Goal: Information Seeking & Learning: Learn about a topic

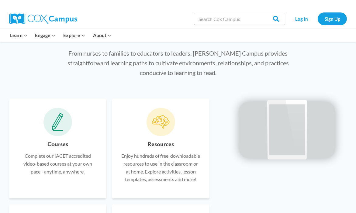
scroll to position [403, 0]
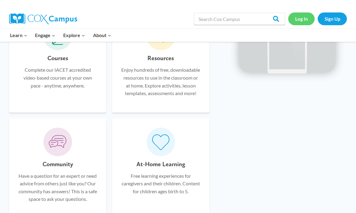
click at [297, 17] on link "Log In" at bounding box center [301, 18] width 26 height 12
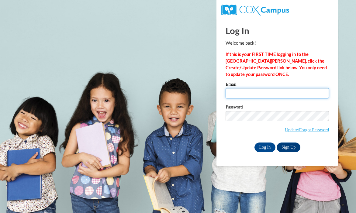
click at [260, 94] on input "Email" at bounding box center [277, 93] width 103 height 10
type input "arkantner@valdosta.edu"
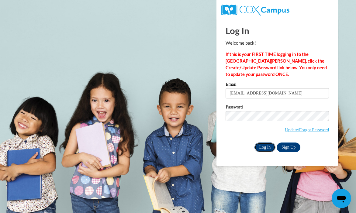
click at [264, 147] on input "Log In" at bounding box center [265, 148] width 21 height 10
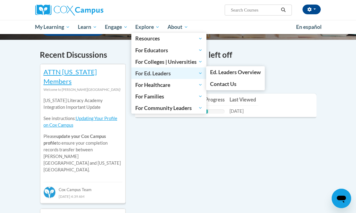
scroll to position [218, 0]
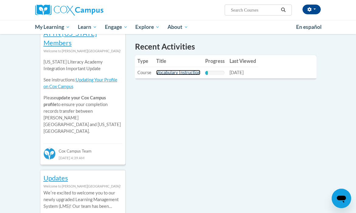
click at [186, 70] on link "Vocabulary Instruction" at bounding box center [178, 72] width 44 height 5
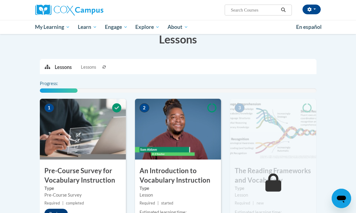
scroll to position [133, 0]
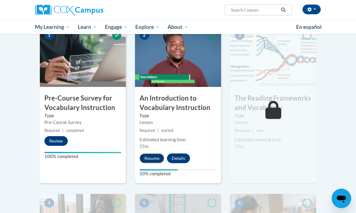
click at [158, 154] on button "Resume" at bounding box center [152, 159] width 25 height 10
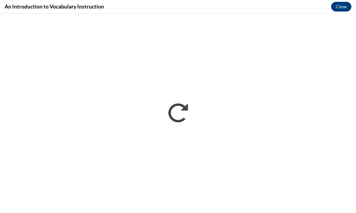
scroll to position [0, 0]
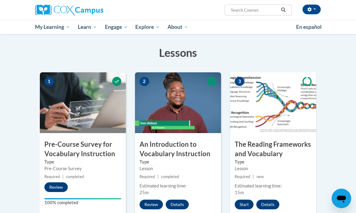
scroll to position [106, 0]
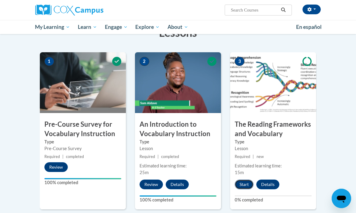
click at [247, 181] on button "Start" at bounding box center [244, 185] width 19 height 10
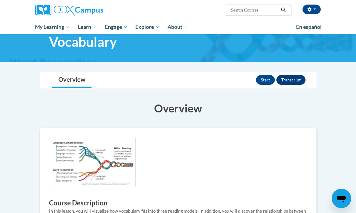
scroll to position [12, 0]
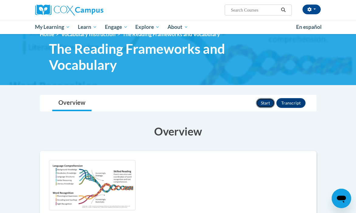
click at [269, 102] on button "Start" at bounding box center [265, 103] width 19 height 10
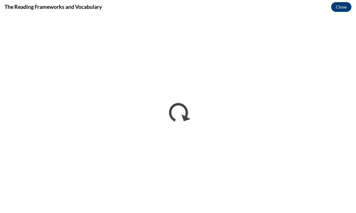
scroll to position [0, 0]
